Goal: Task Accomplishment & Management: Complete application form

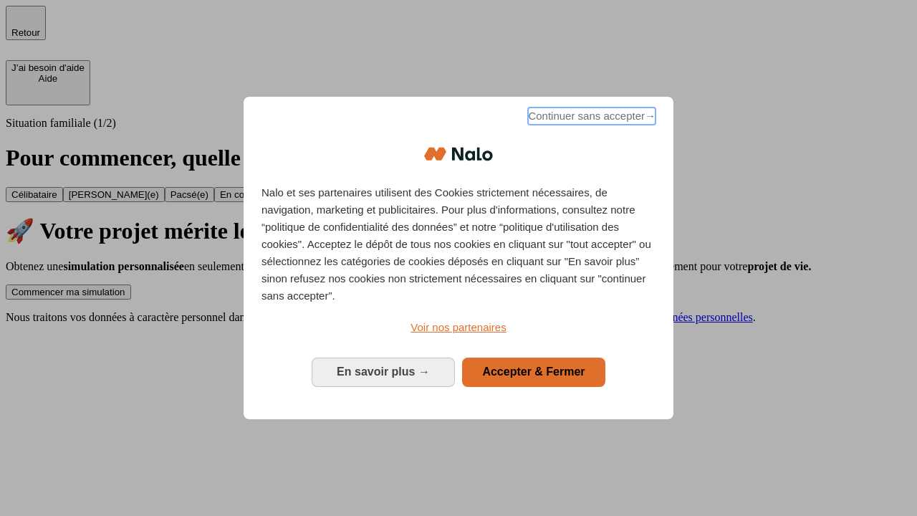
click at [590, 118] on span "Continuer sans accepter →" at bounding box center [592, 115] width 128 height 17
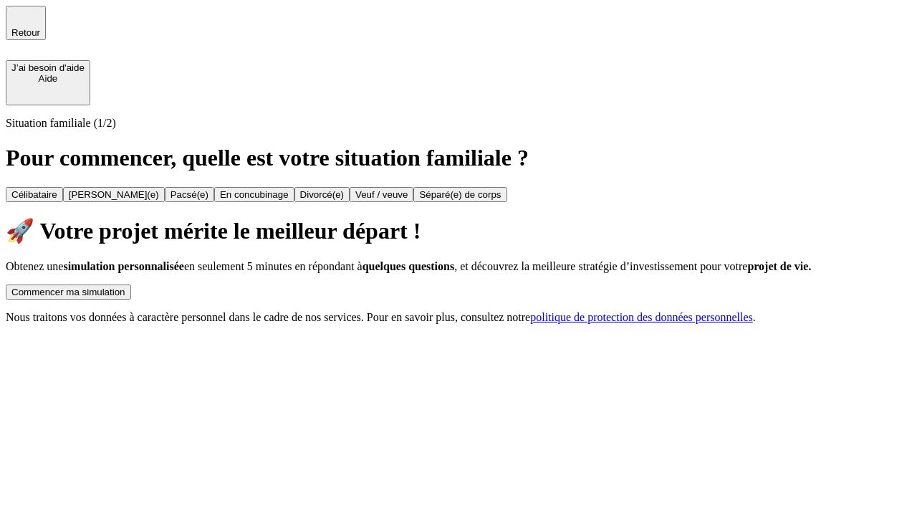
click at [125, 287] on div "Commencer ma simulation" at bounding box center [68, 292] width 114 height 11
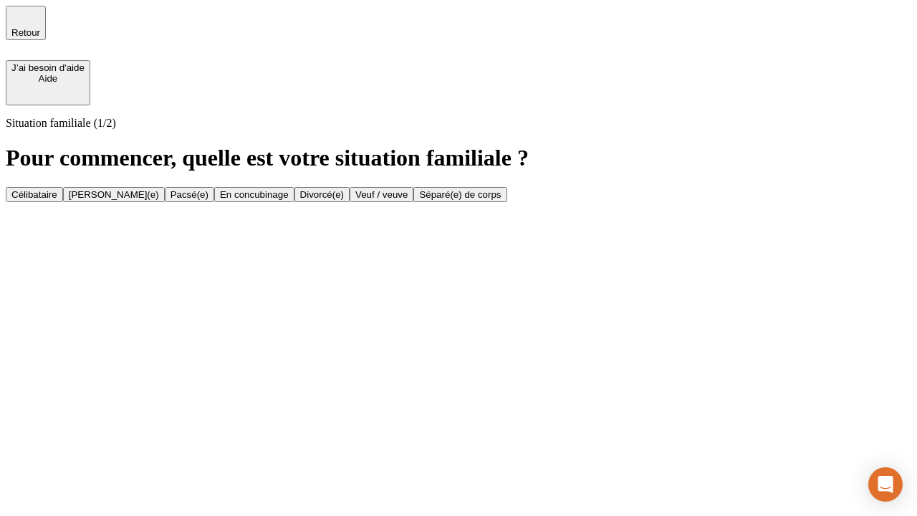
click at [57, 189] on div "Célibataire" at bounding box center [34, 194] width 46 height 11
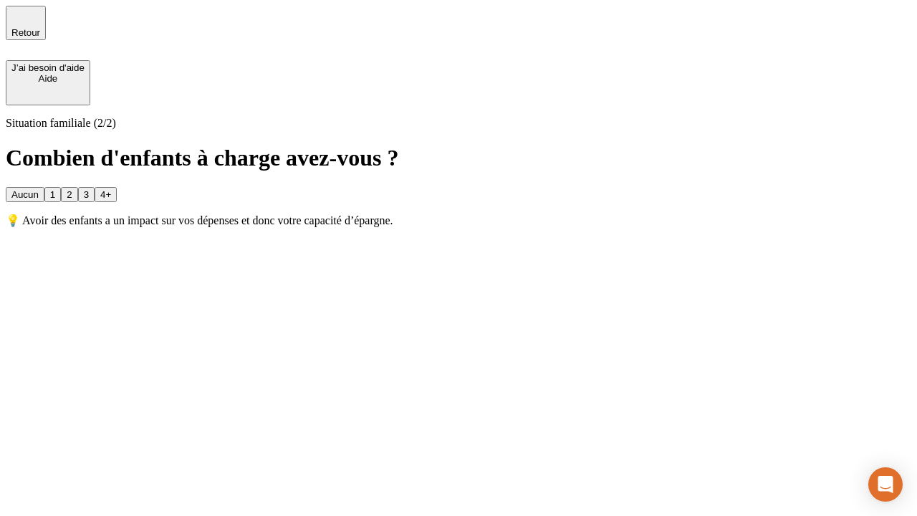
click at [39, 189] on div "Aucun" at bounding box center [24, 194] width 27 height 11
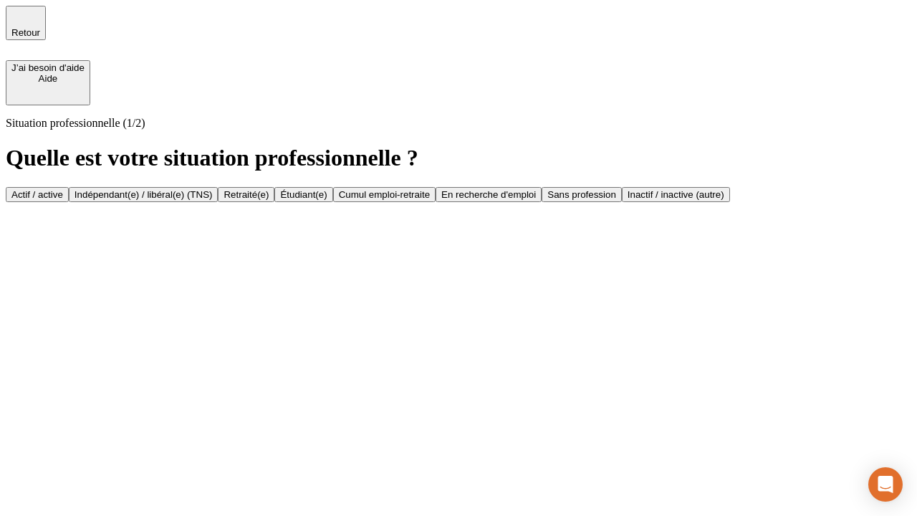
click at [63, 189] on div "Actif / active" at bounding box center [37, 194] width 52 height 11
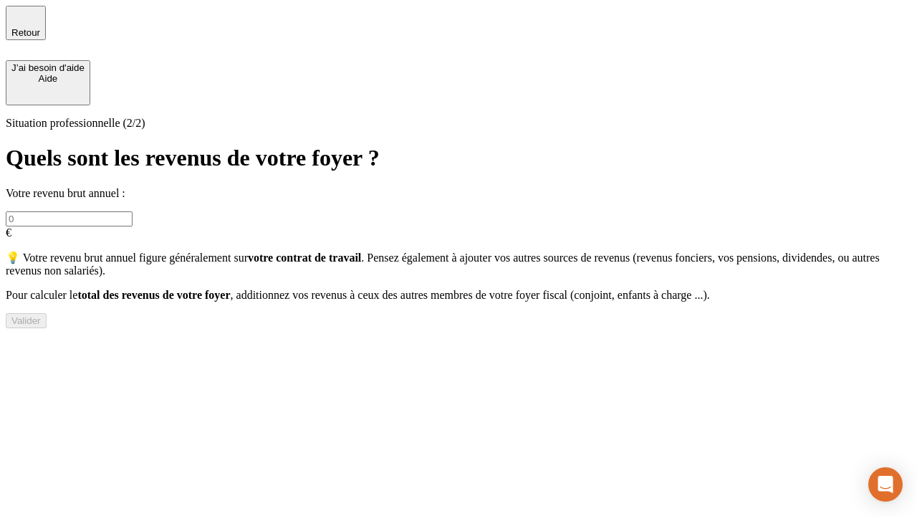
click at [133, 211] on input "text" at bounding box center [69, 218] width 127 height 15
type input "30 000"
click at [41, 326] on div "Valider" at bounding box center [25, 320] width 29 height 11
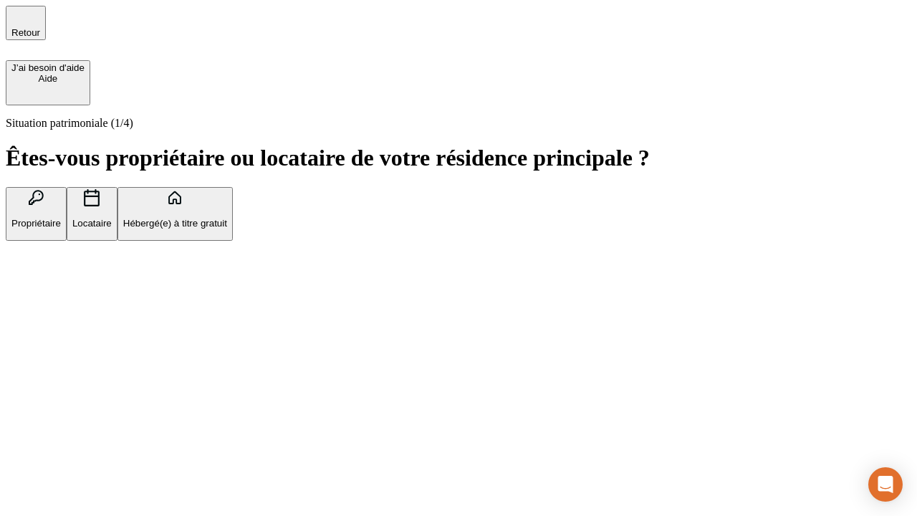
click at [227, 229] on p "Hébergé(e) à titre gratuit" at bounding box center [175, 223] width 104 height 11
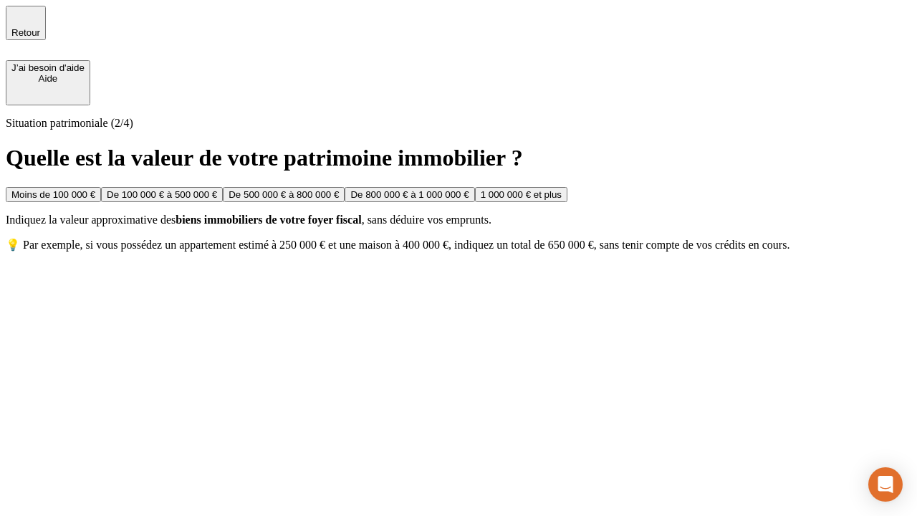
click at [95, 189] on div "Moins de 100 000 €" at bounding box center [53, 194] width 84 height 11
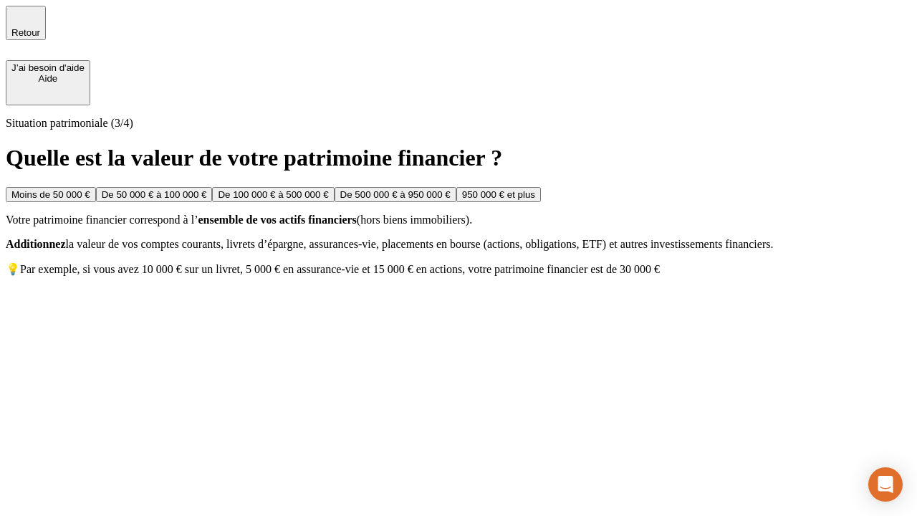
click at [90, 189] on div "Moins de 50 000 €" at bounding box center [50, 194] width 79 height 11
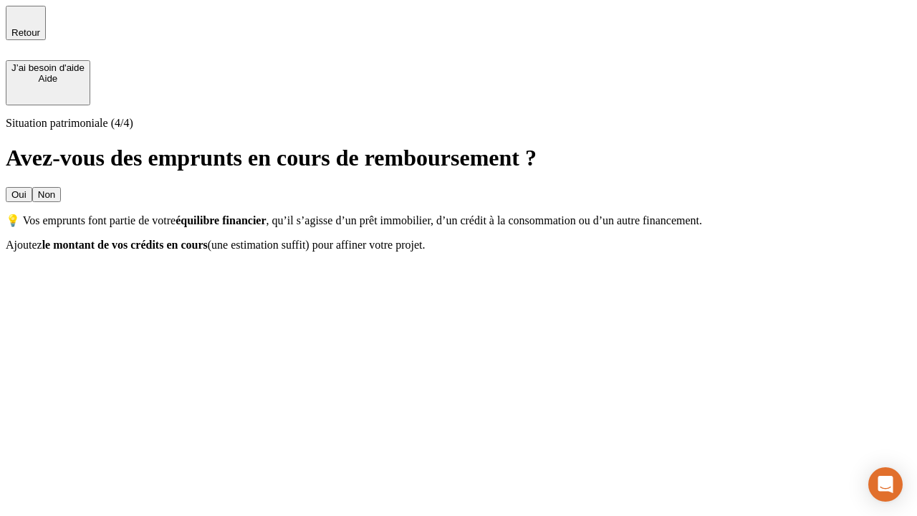
click at [55, 189] on div "Non" at bounding box center [46, 194] width 17 height 11
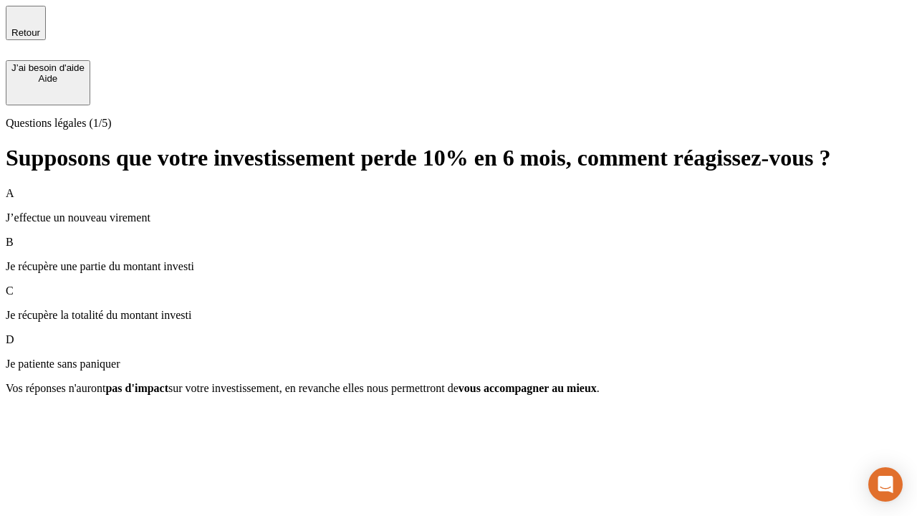
click at [458, 187] on div "A J’effectue un nouveau virement" at bounding box center [459, 205] width 906 height 37
click at [43, 419] on div "Suivant" at bounding box center [27, 413] width 32 height 11
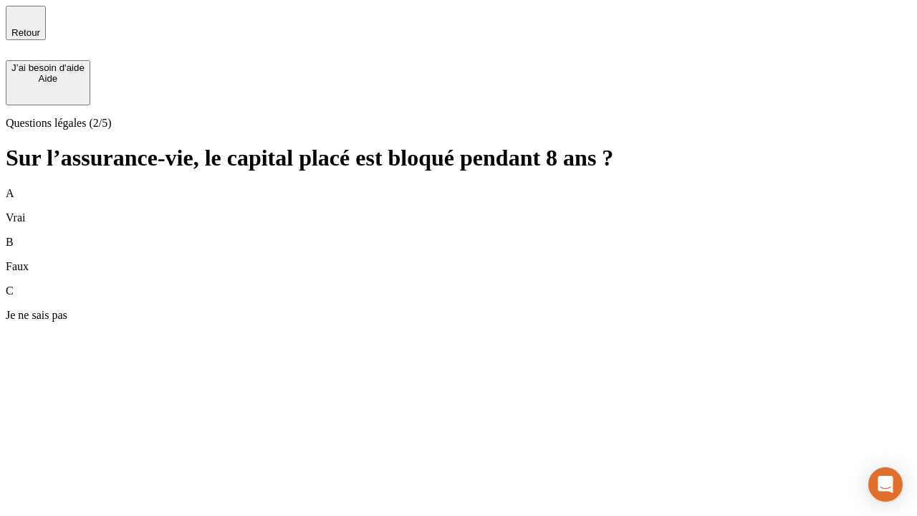
click at [458, 236] on div "B Faux" at bounding box center [459, 254] width 906 height 37
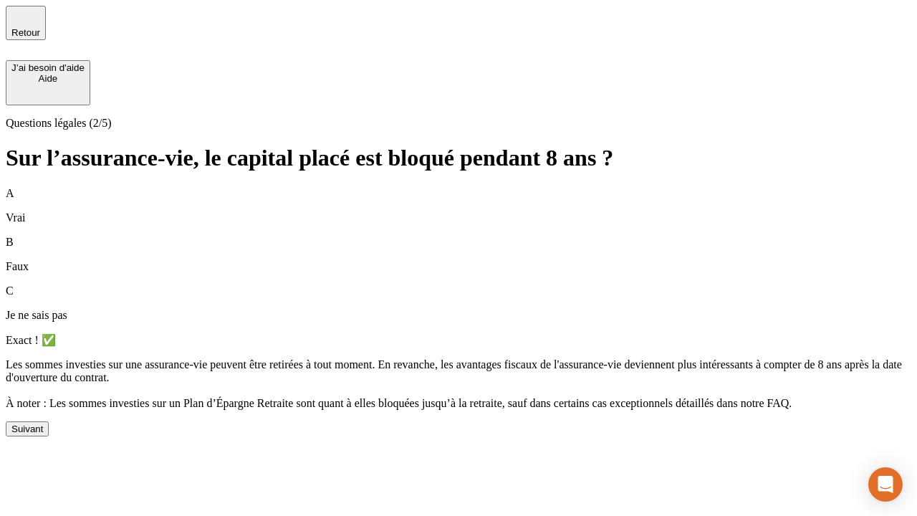
click at [43, 434] on div "Suivant" at bounding box center [27, 428] width 32 height 11
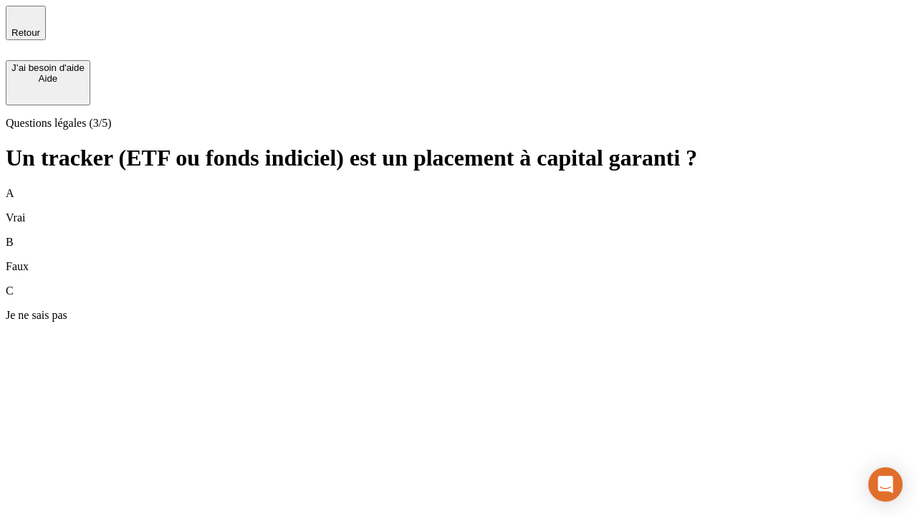
click at [458, 236] on div "B Faux" at bounding box center [459, 254] width 906 height 37
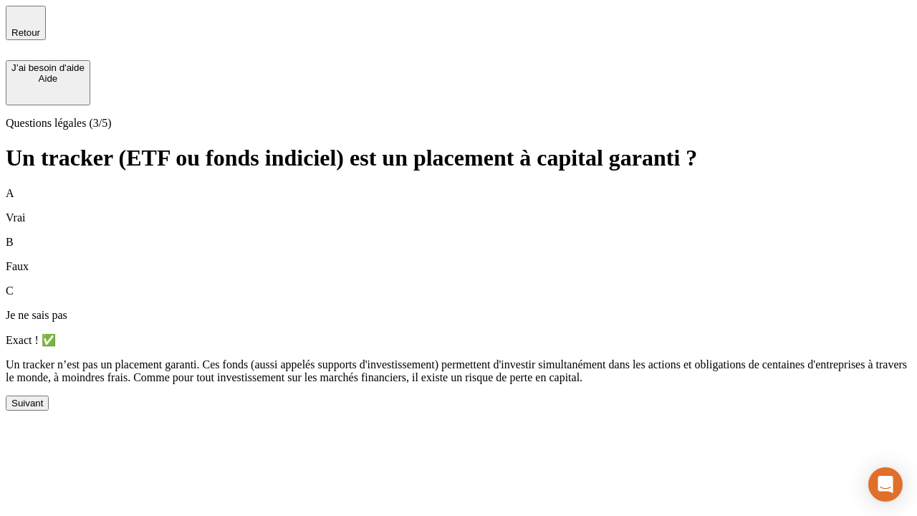
click at [43, 408] on div "Suivant" at bounding box center [27, 403] width 32 height 11
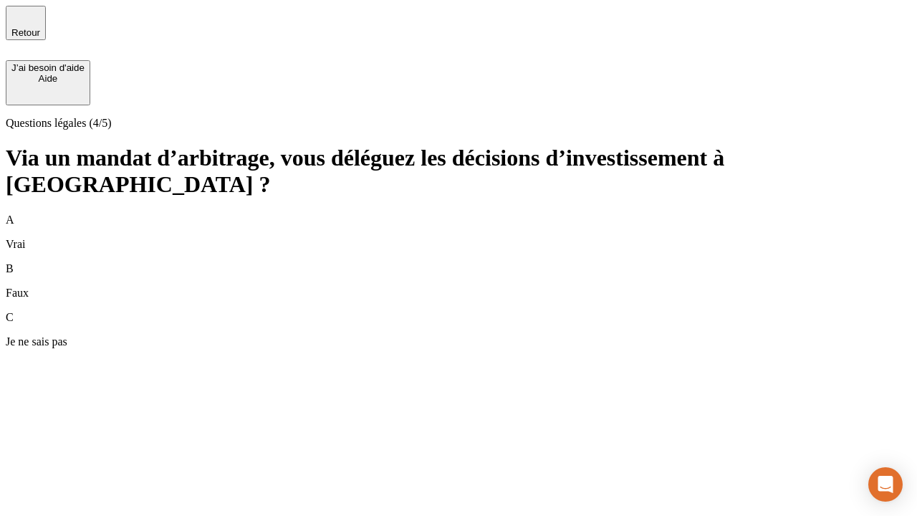
click at [458, 213] on div "A Vrai" at bounding box center [459, 231] width 906 height 37
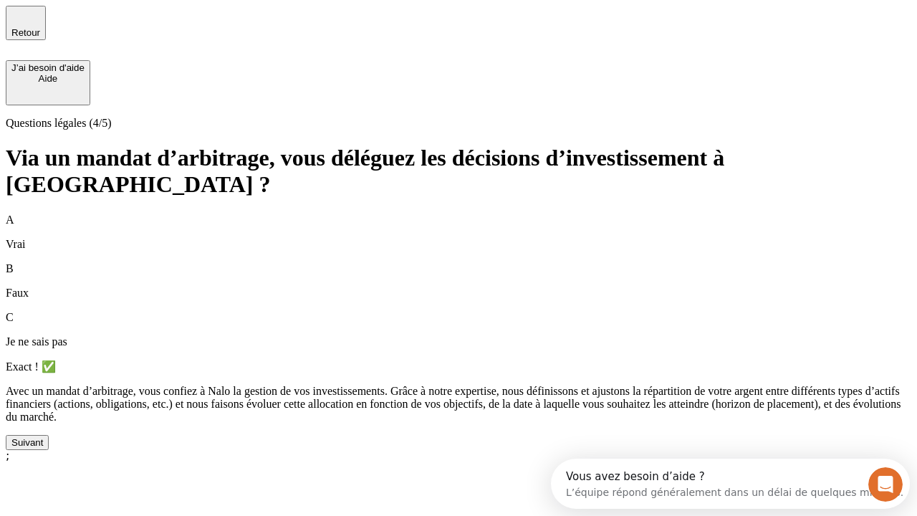
click at [43, 448] on div "Suivant" at bounding box center [27, 442] width 32 height 11
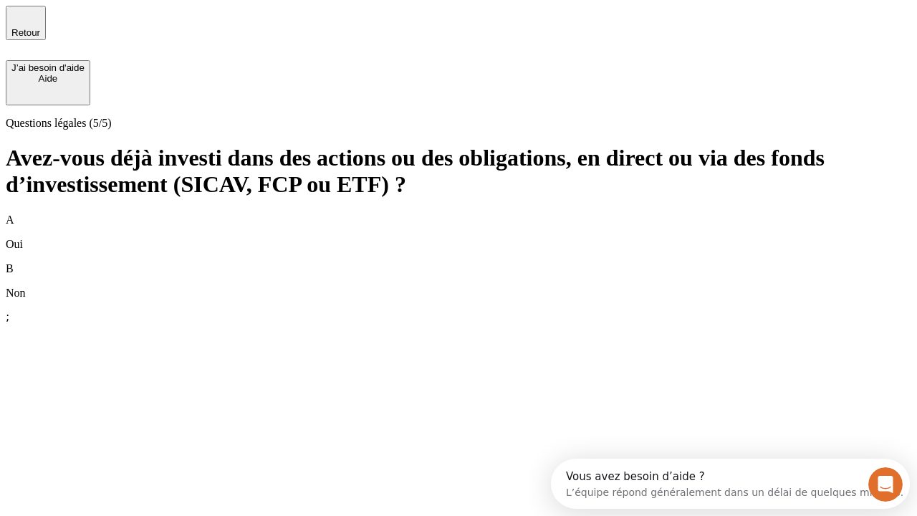
click at [458, 262] on div "B Non" at bounding box center [459, 280] width 906 height 37
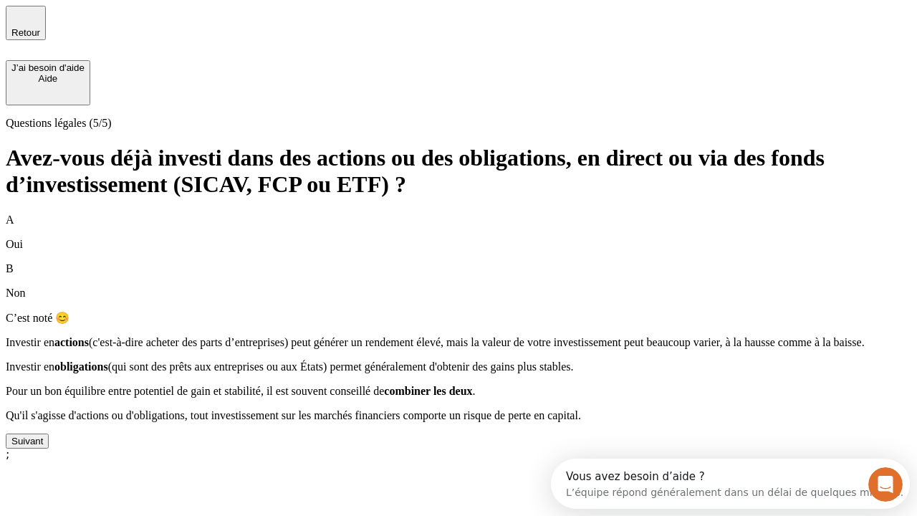
click at [43, 446] on div "Suivant" at bounding box center [27, 441] width 32 height 11
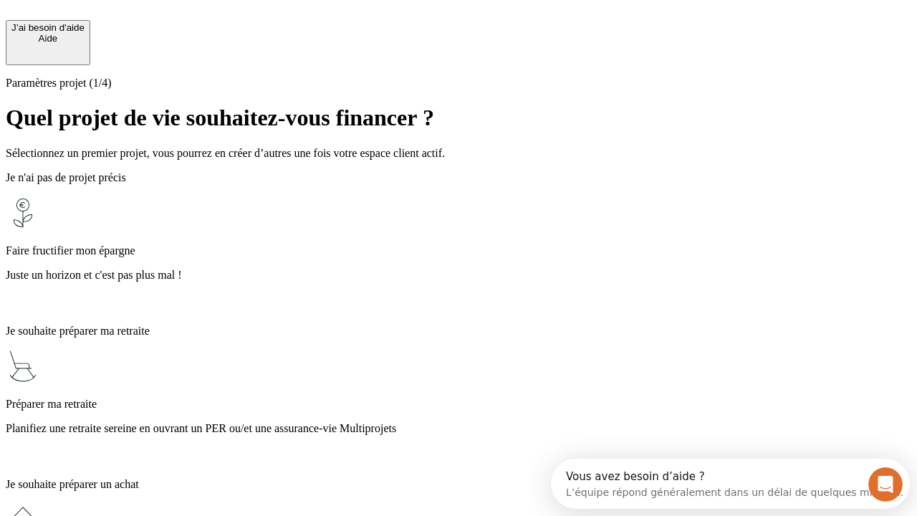
click at [458, 269] on p "Juste un horizon et c'est pas plus mal !" at bounding box center [459, 275] width 906 height 13
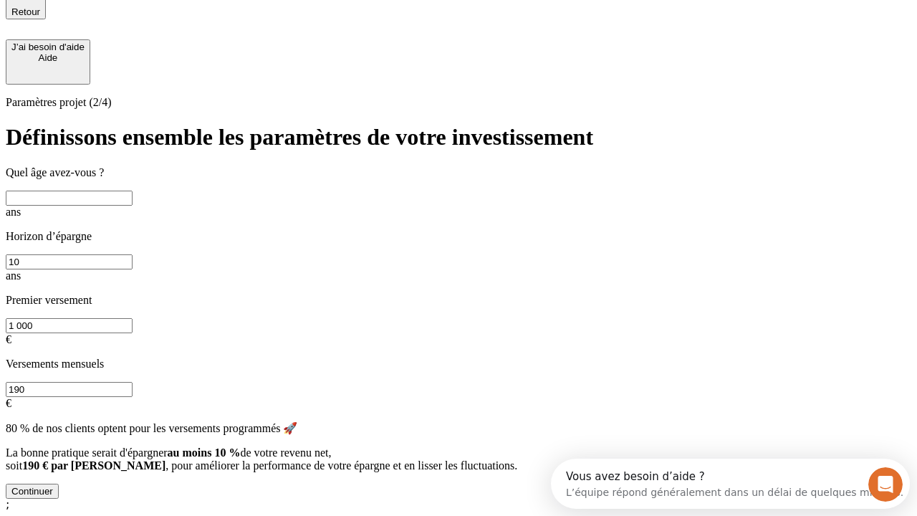
scroll to position [16, 0]
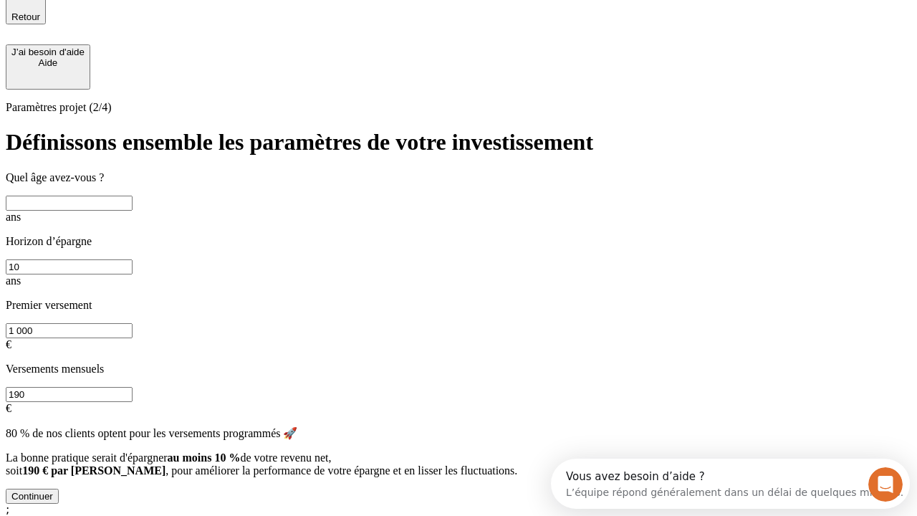
click at [133, 201] on input "text" at bounding box center [69, 203] width 127 height 15
type input "25"
click at [133, 259] on input "10" at bounding box center [69, 266] width 127 height 15
type input "5"
click at [133, 323] on input "1 000" at bounding box center [69, 330] width 127 height 15
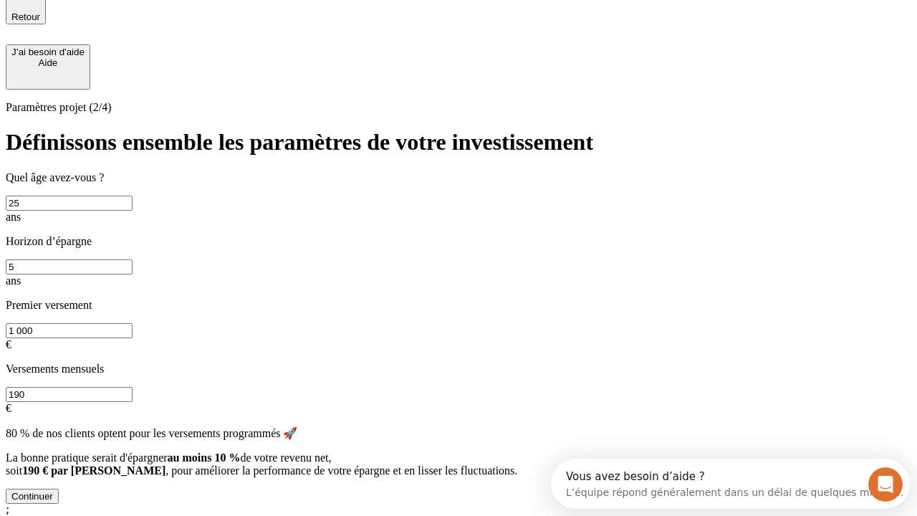
type input "1 000"
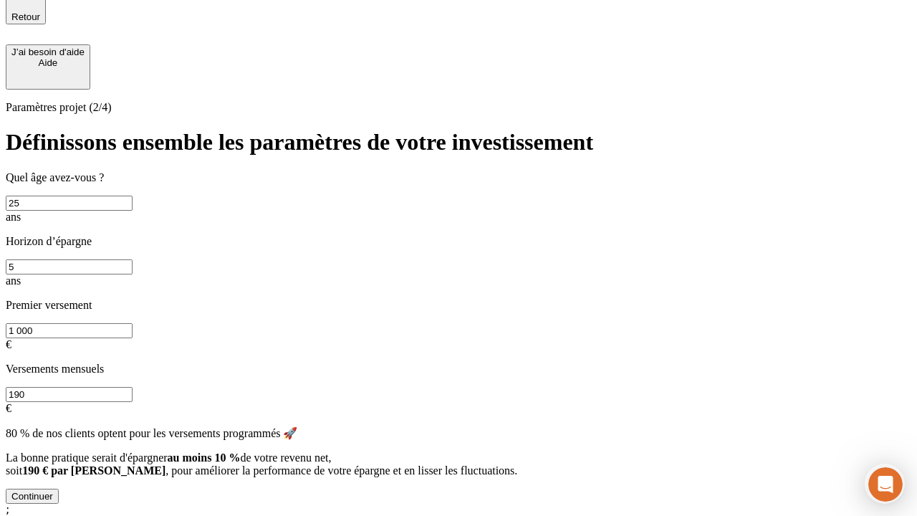
click at [133, 387] on input "190" at bounding box center [69, 394] width 127 height 15
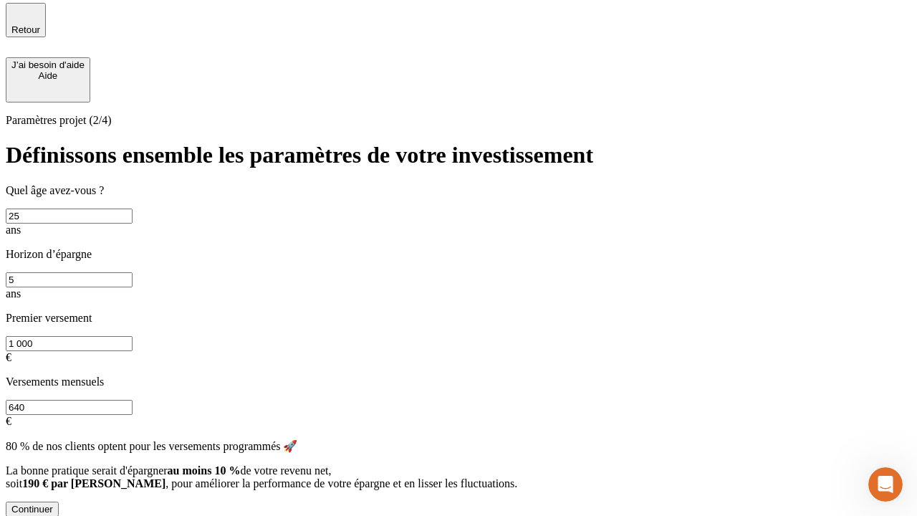
type input "640"
click at [53, 504] on div "Continuer" at bounding box center [32, 509] width 42 height 11
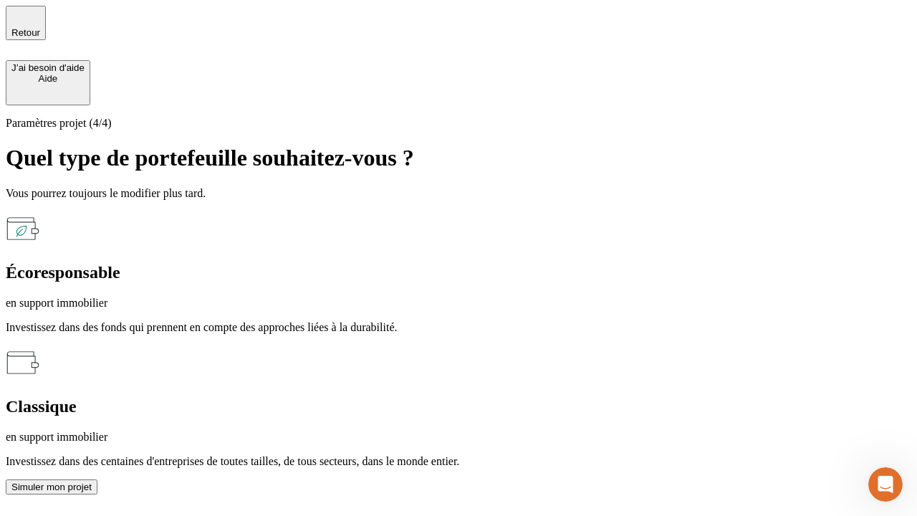
click at [302, 297] on p "en support immobilier" at bounding box center [459, 303] width 906 height 13
click at [92, 481] on div "Simuler mon projet" at bounding box center [51, 486] width 80 height 11
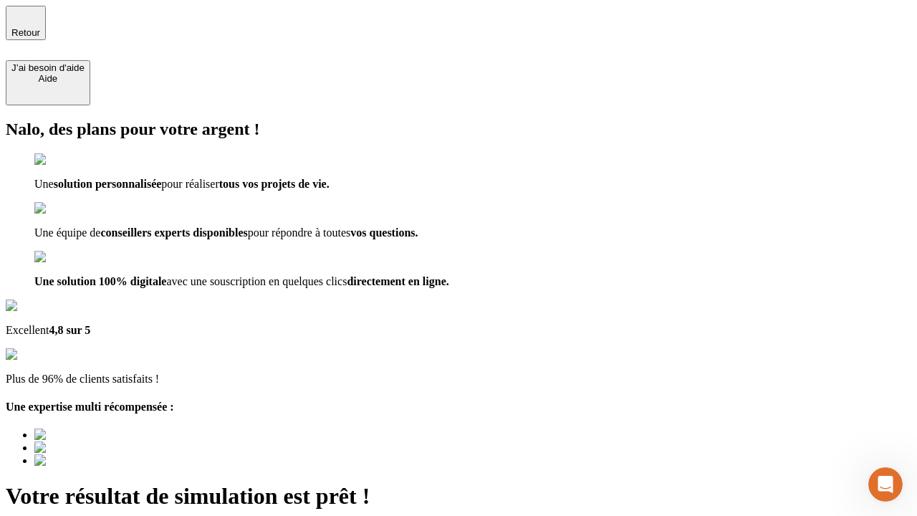
type input "[EMAIL_ADDRESS][PERSON_NAME][DOMAIN_NAME]"
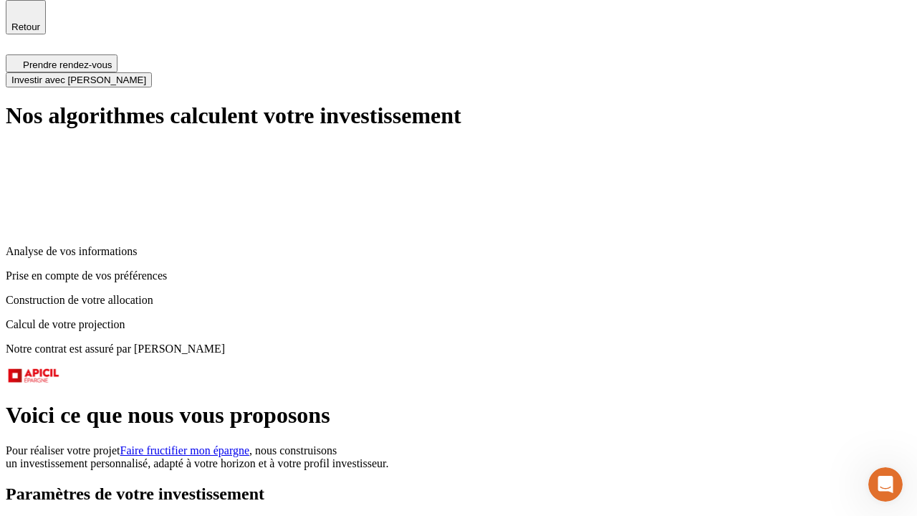
click at [146, 75] on span "Investir avec [PERSON_NAME]" at bounding box center [78, 80] width 135 height 11
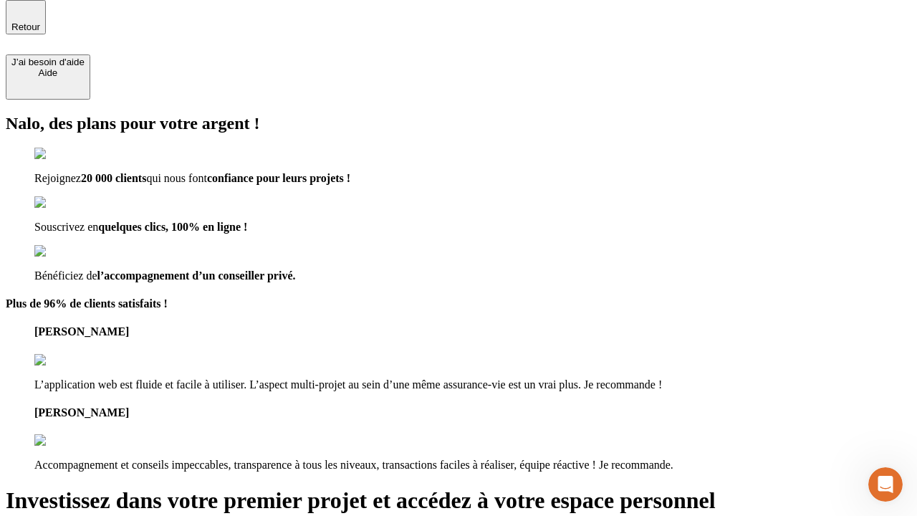
scroll to position [4, 0]
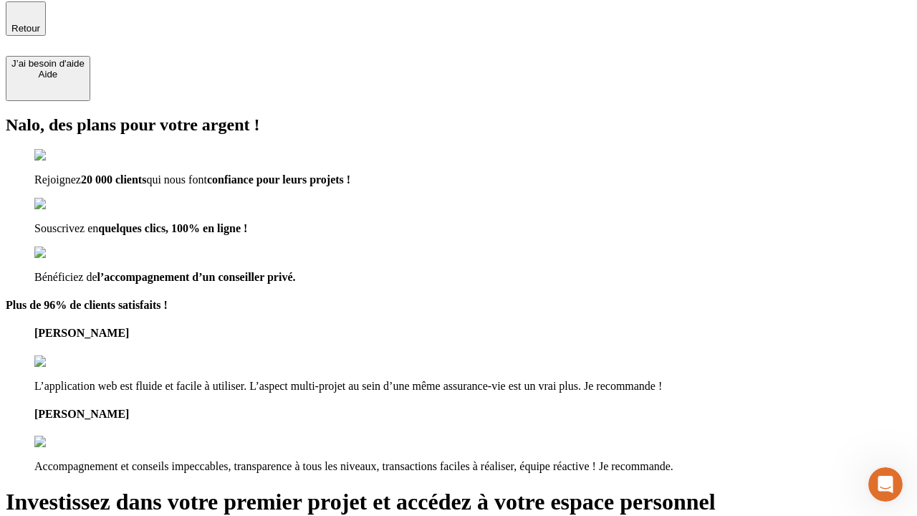
type input "[EMAIL_ADDRESS][PERSON_NAME][DOMAIN_NAME]"
